Goal: Information Seeking & Learning: Check status

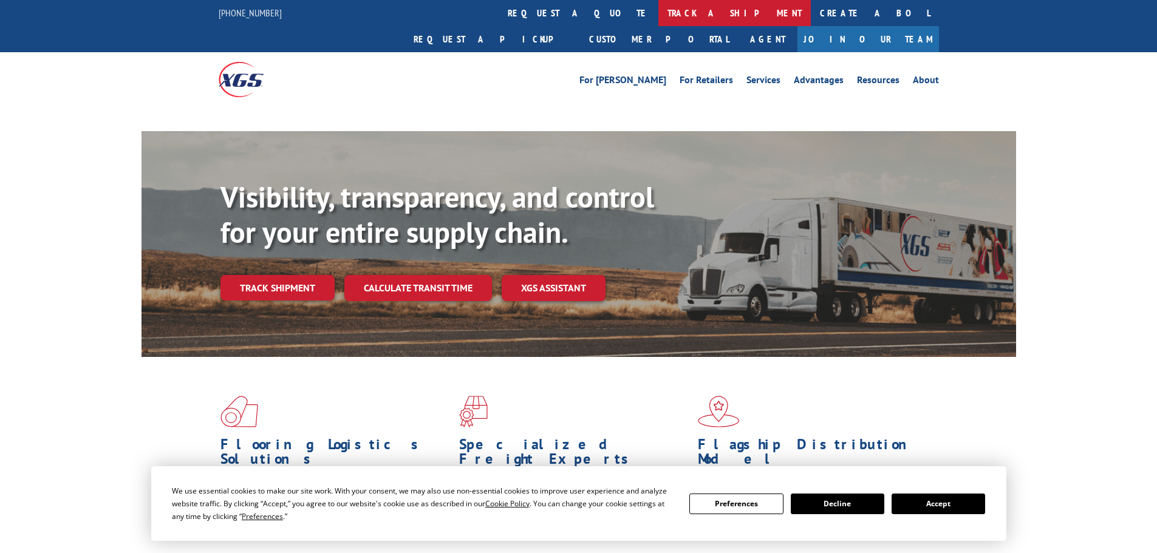
click at [658, 12] on link "track a shipment" at bounding box center [734, 13] width 152 height 26
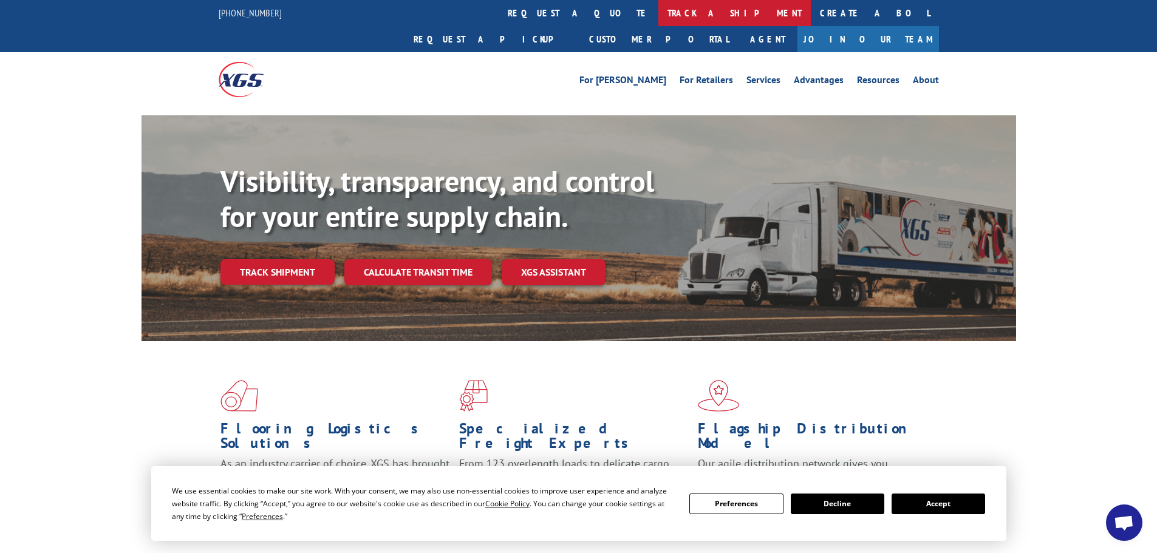
click at [658, 19] on link "track a shipment" at bounding box center [734, 13] width 152 height 26
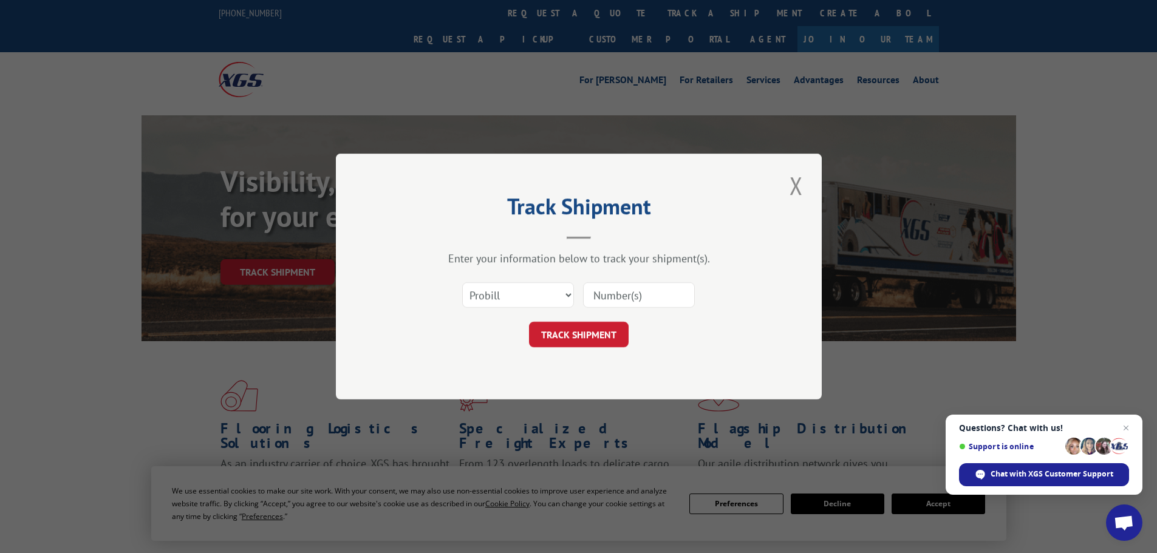
click at [530, 281] on div "Select category... Probill BOL PO" at bounding box center [518, 295] width 111 height 28
click at [540, 293] on select "Select category... Probill BOL PO" at bounding box center [518, 295] width 112 height 26
click at [636, 305] on input at bounding box center [639, 295] width 112 height 26
paste input "279825250801"
type input "279825250801"
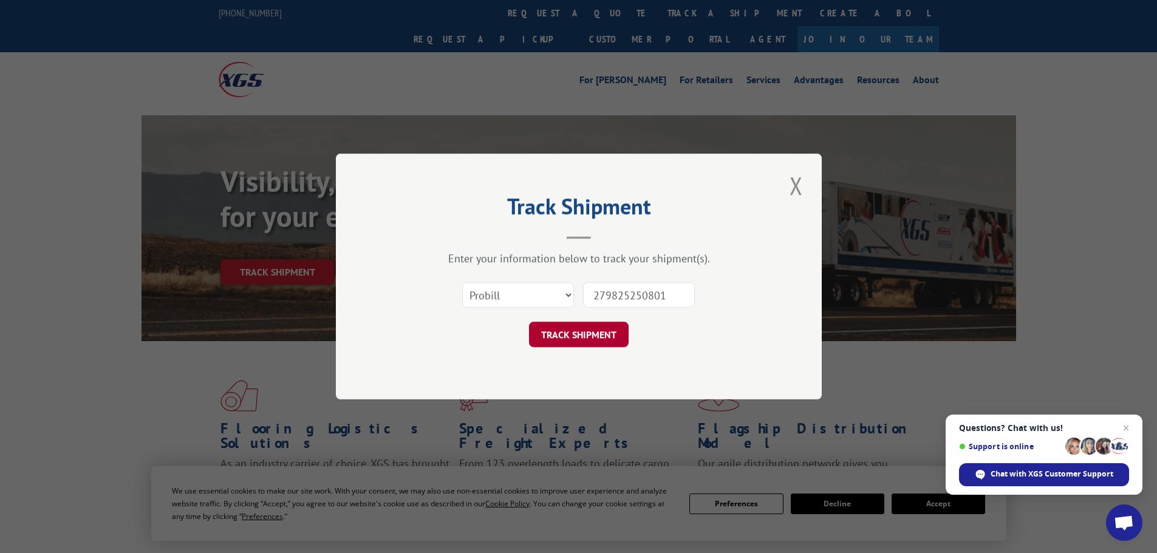
click at [608, 328] on button "TRACK SHIPMENT" at bounding box center [579, 335] width 100 height 26
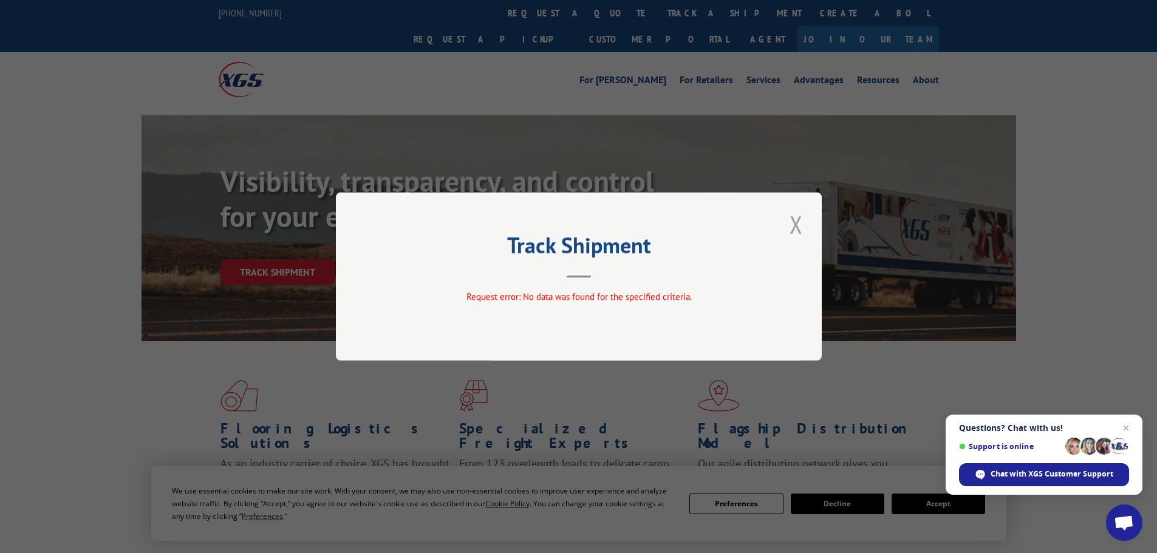
click at [803, 216] on button "Close modal" at bounding box center [796, 224] width 21 height 33
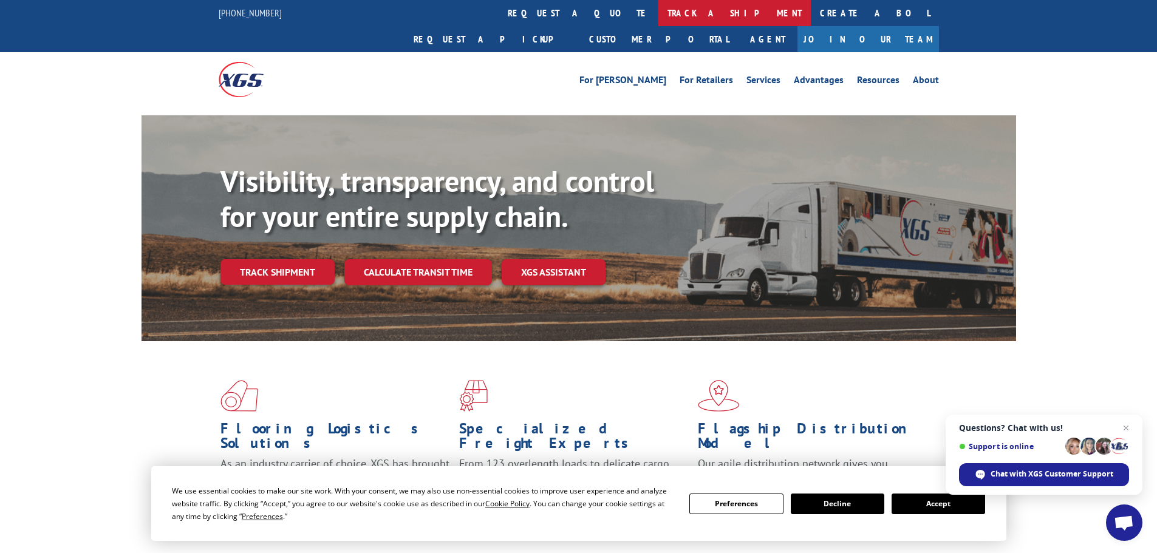
click at [658, 12] on link "track a shipment" at bounding box center [734, 13] width 152 height 26
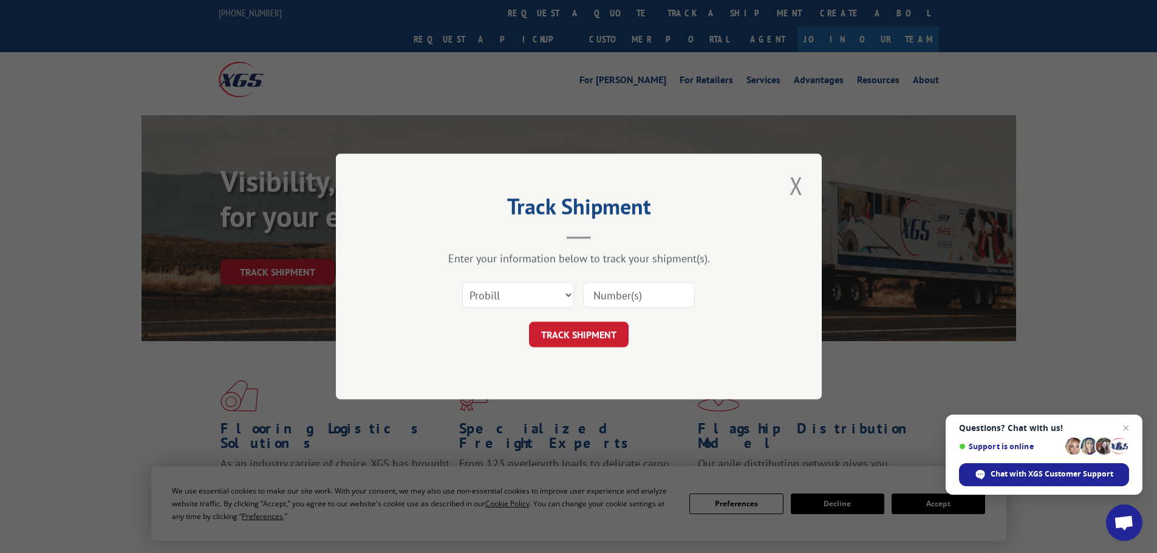
click at [535, 307] on div "Select category... Probill BOL PO" at bounding box center [518, 295] width 111 height 28
click at [535, 292] on select "Select category... Probill BOL PO" at bounding box center [518, 295] width 112 height 26
select select "bol"
click at [462, 282] on select "Select category... Probill BOL PO" at bounding box center [518, 295] width 112 height 26
click at [633, 291] on input at bounding box center [639, 295] width 112 height 26
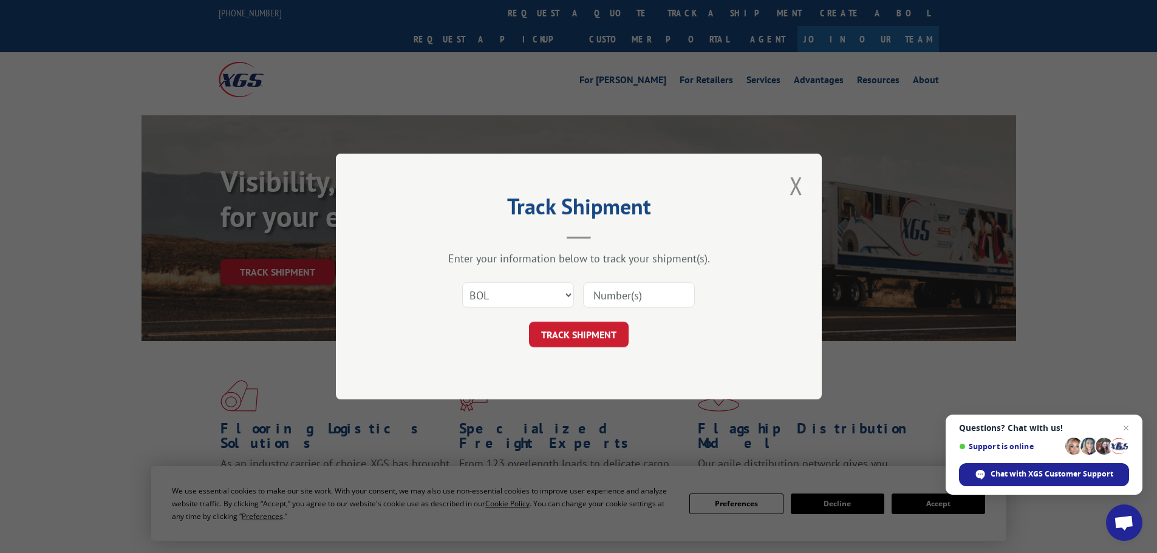
paste input "419629"
type input "419629"
click at [614, 331] on button "TRACK SHIPMENT" at bounding box center [579, 335] width 100 height 26
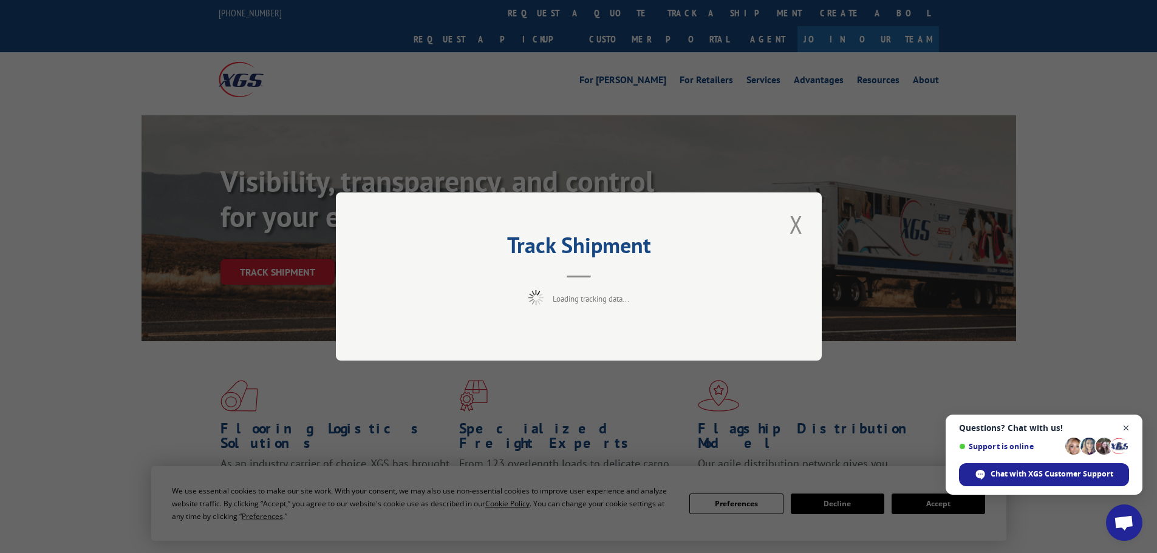
click at [1126, 430] on span "Open chat" at bounding box center [1125, 428] width 15 height 15
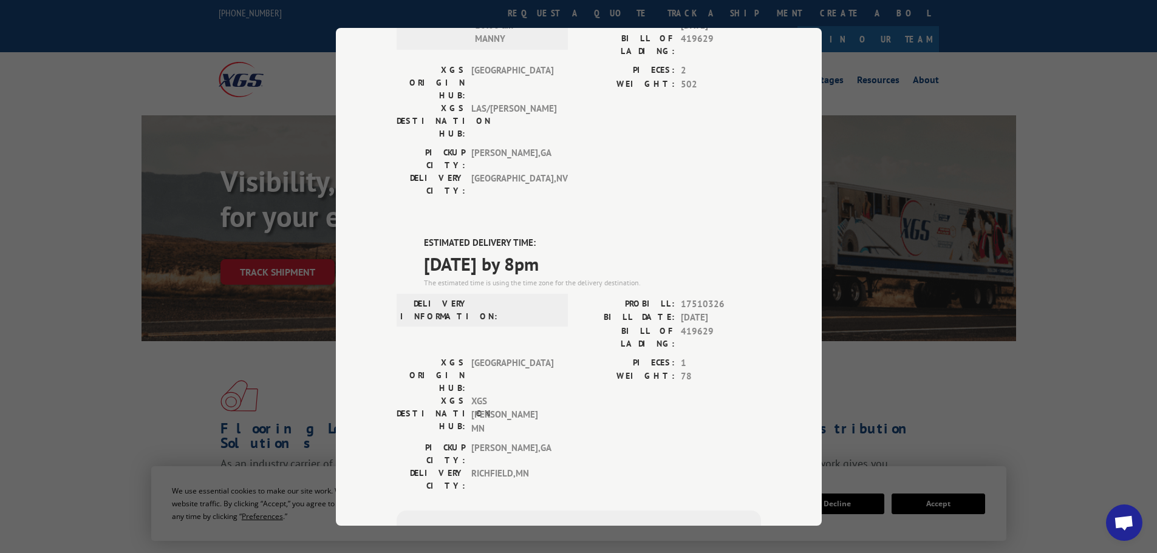
scroll to position [444, 0]
